Goal: Task Accomplishment & Management: Manage account settings

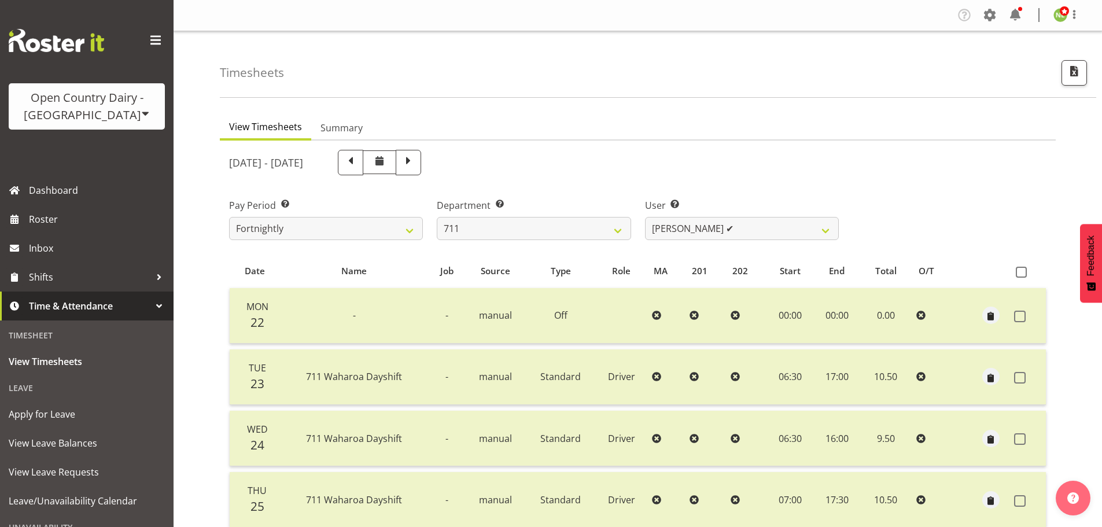
select select "832"
select select "10409"
click at [985, 16] on span at bounding box center [989, 15] width 19 height 19
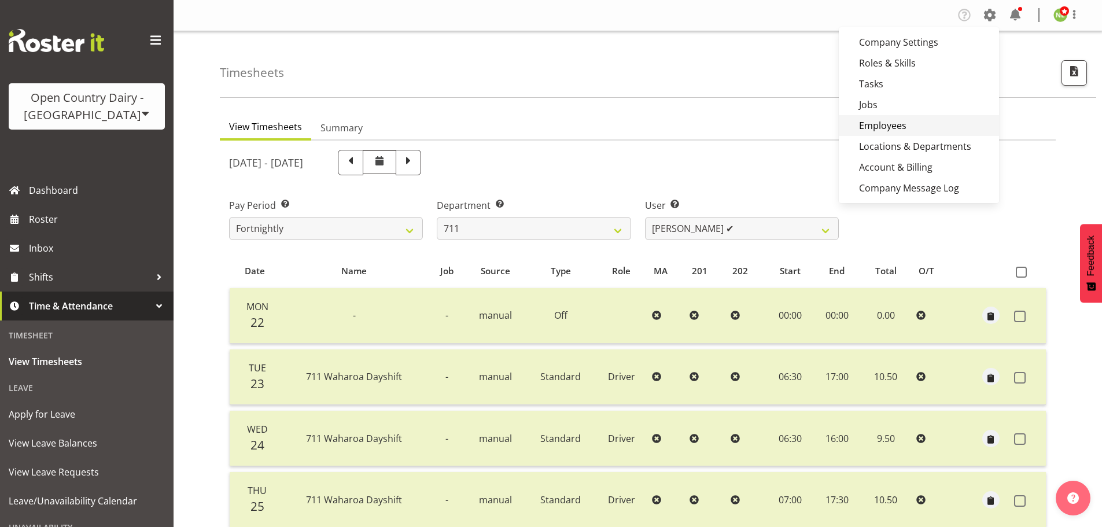
click at [891, 124] on link "Employees" at bounding box center [919, 125] width 160 height 21
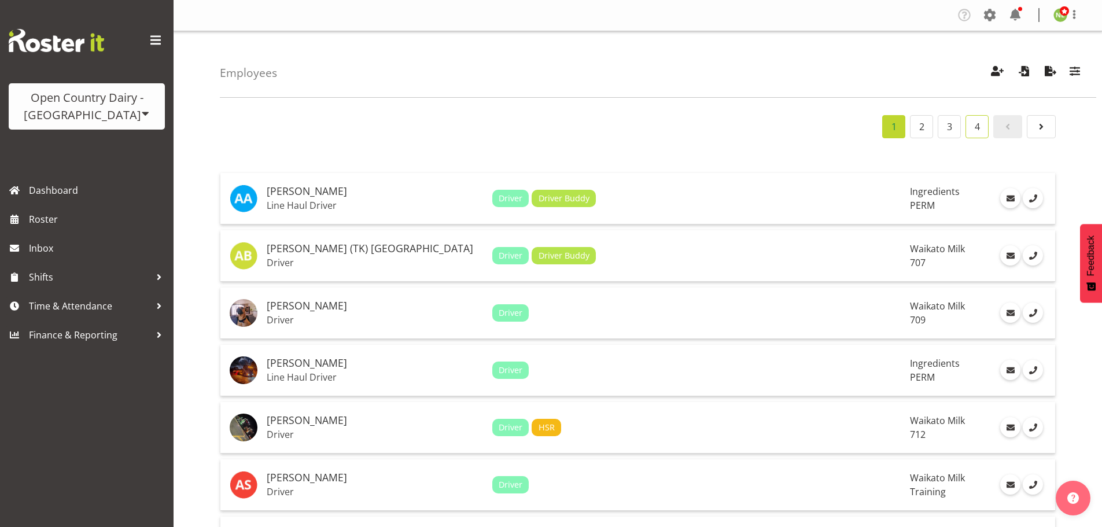
click at [970, 122] on link "4" at bounding box center [976, 126] width 23 height 23
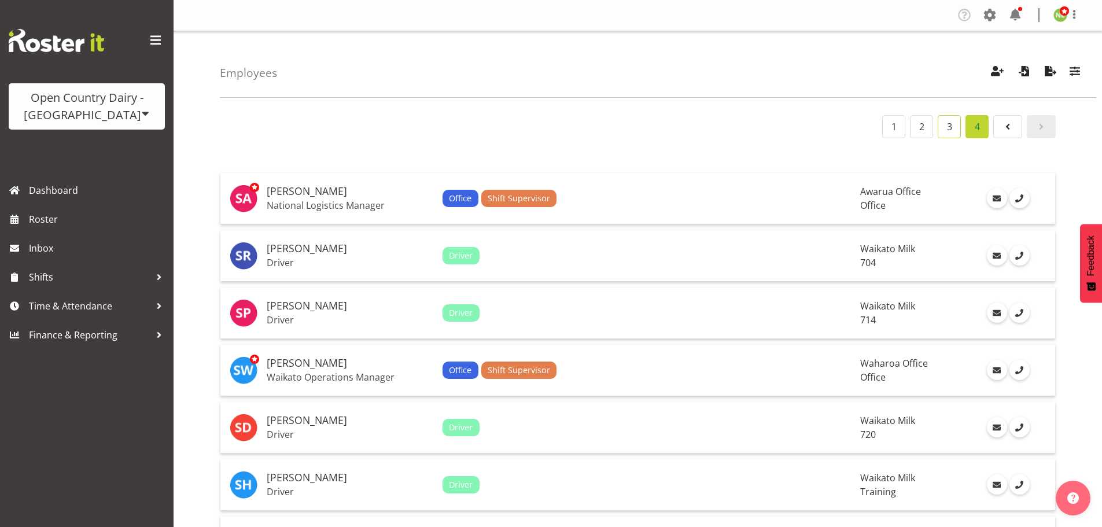
click at [951, 131] on link "3" at bounding box center [948, 126] width 23 height 23
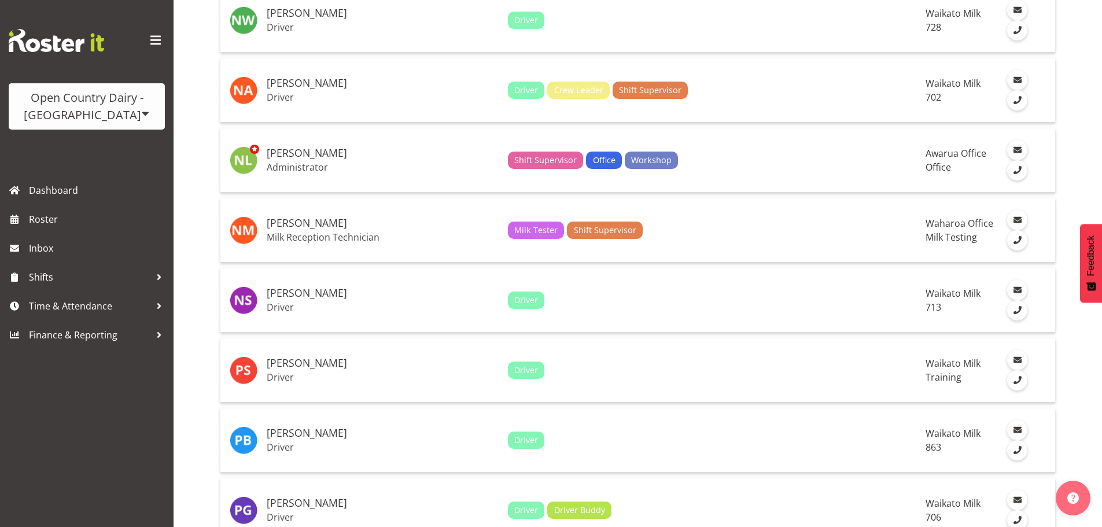
scroll to position [2024, 0]
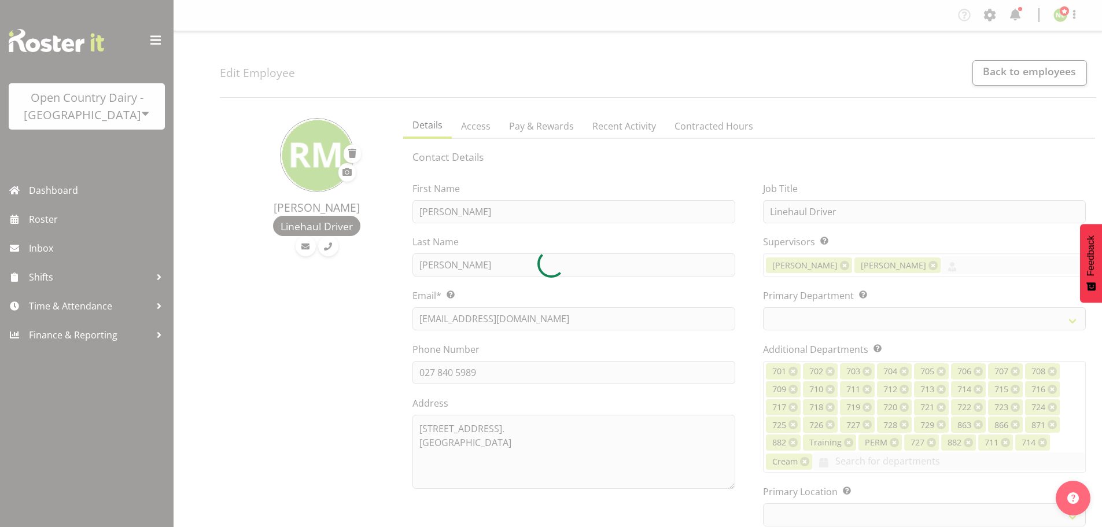
select select "TimelineWeek"
select select "802"
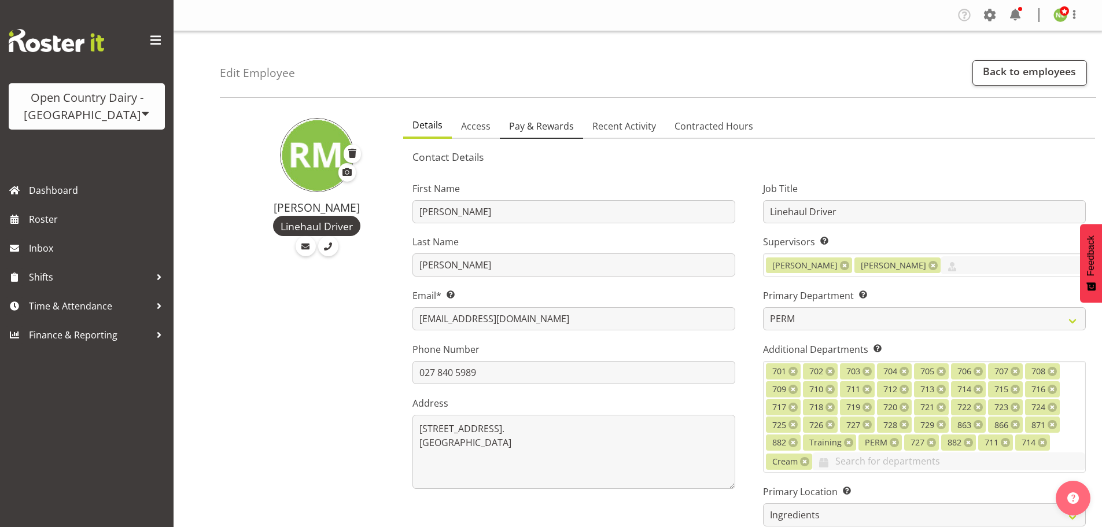
click at [530, 121] on span "Pay & Rewards" at bounding box center [541, 126] width 65 height 14
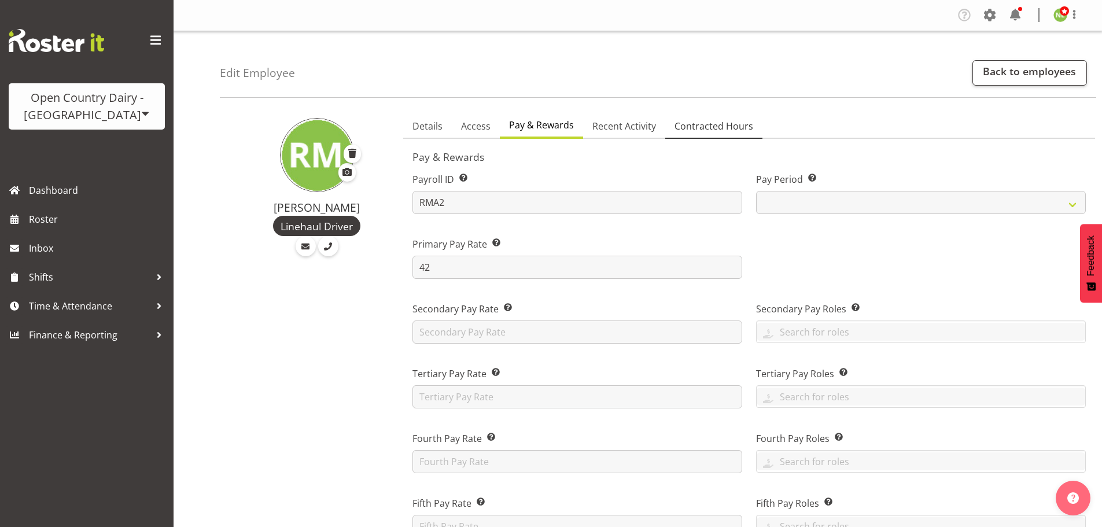
click at [697, 124] on span "Contracted Hours" at bounding box center [713, 126] width 79 height 14
